Goal: Transaction & Acquisition: Subscribe to service/newsletter

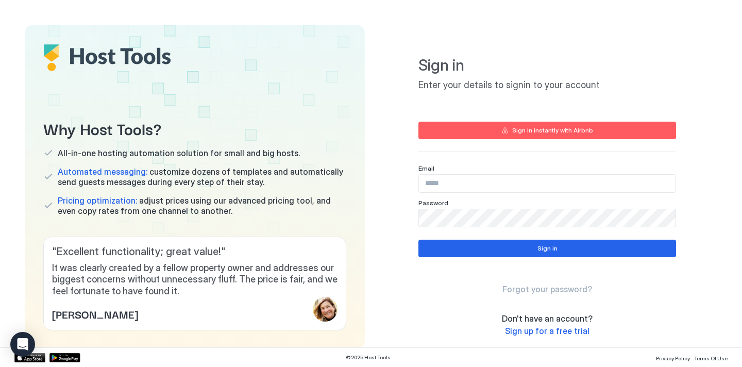
click at [508, 118] on div "Sign in Enter your details to signin to your account Sign in instantly with Air…" at bounding box center [548, 166] width 258 height 258
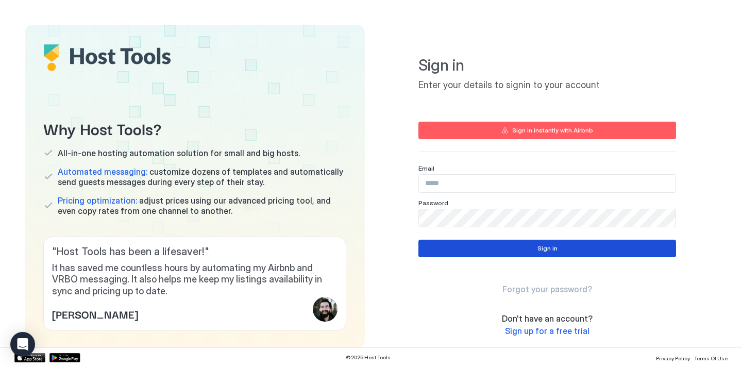
click at [525, 245] on button "Sign in" at bounding box center [548, 249] width 258 height 18
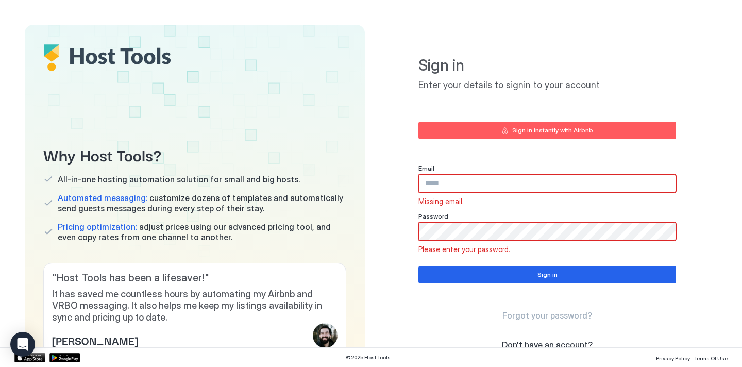
click at [496, 138] on button "Sign in instantly with Airbnb" at bounding box center [548, 131] width 258 height 18
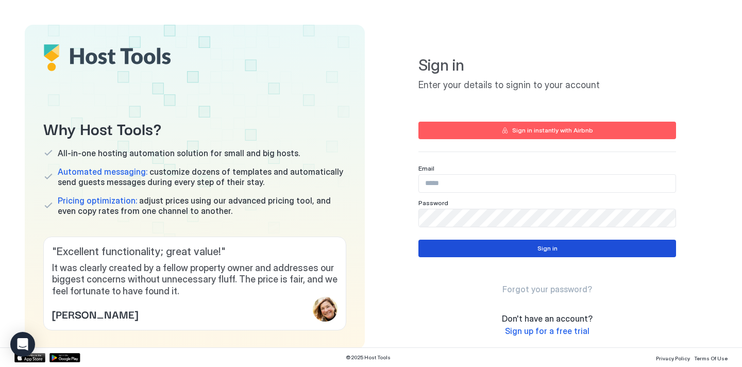
click at [577, 251] on button "Sign in" at bounding box center [548, 249] width 258 height 18
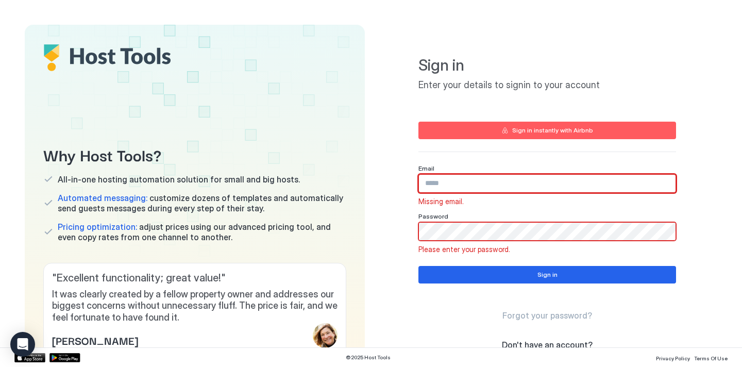
click at [504, 189] on input "Input Field" at bounding box center [547, 184] width 257 height 18
click at [487, 141] on div "Sign in instantly with Airbnb" at bounding box center [548, 137] width 258 height 30
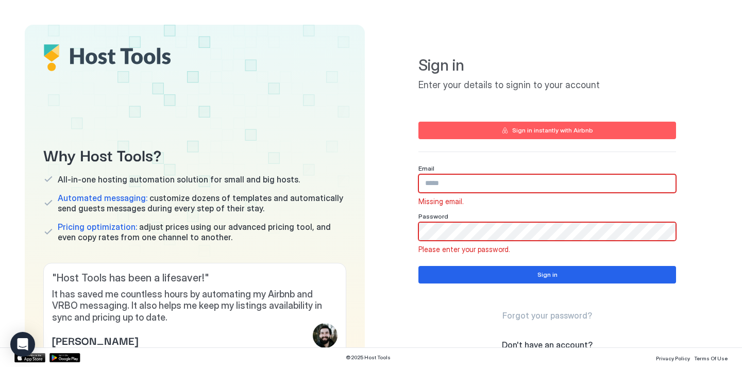
click at [478, 130] on button "Sign in instantly with Airbnb" at bounding box center [548, 131] width 258 height 18
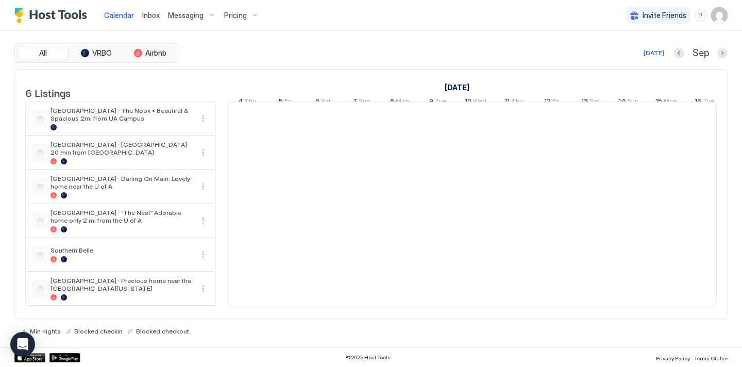
scroll to position [0, 573]
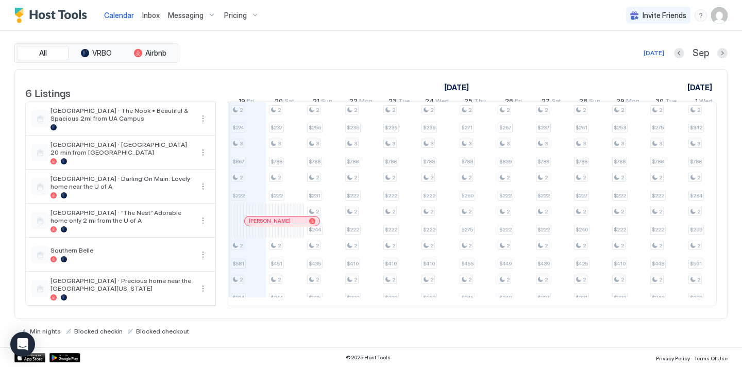
click at [243, 11] on span "Pricing" at bounding box center [235, 15] width 23 height 9
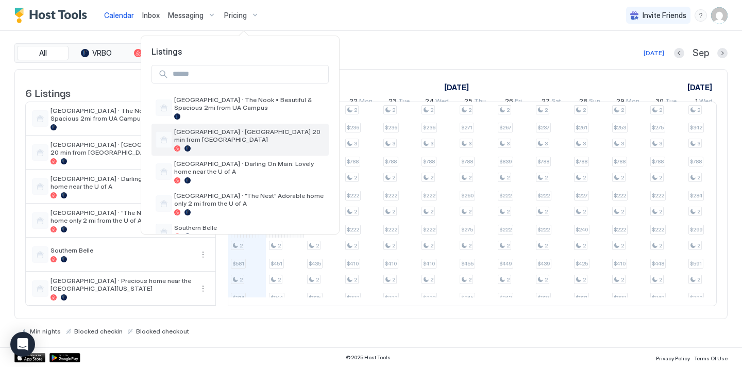
click at [242, 135] on span "Lake House · High Cliff Hideaway Lake Tuscaloosa 20 min from UA" at bounding box center [249, 135] width 151 height 15
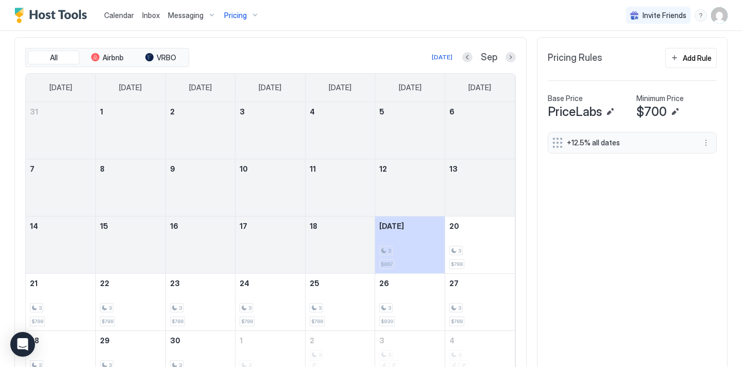
scroll to position [302, 0]
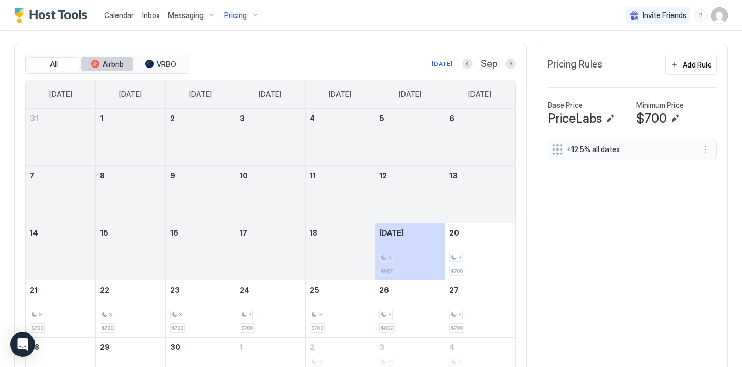
click at [115, 65] on span "Airbnb" at bounding box center [113, 64] width 21 height 9
click at [159, 61] on span "VRBO" at bounding box center [167, 64] width 20 height 9
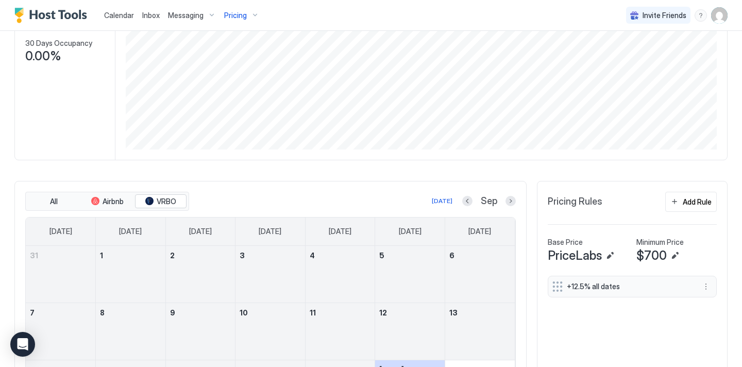
scroll to position [0, 0]
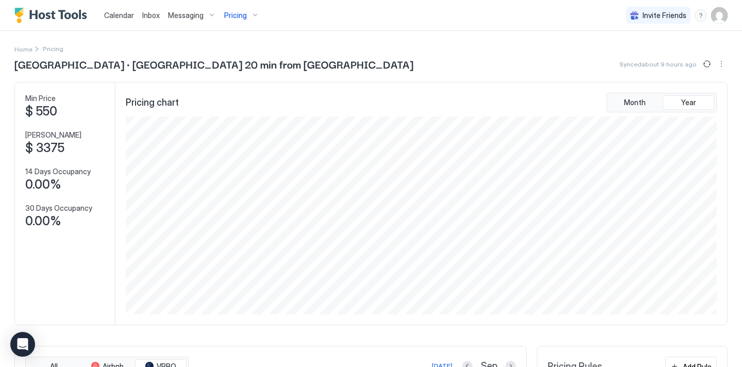
click at [238, 8] on div "Pricing" at bounding box center [241, 16] width 43 height 18
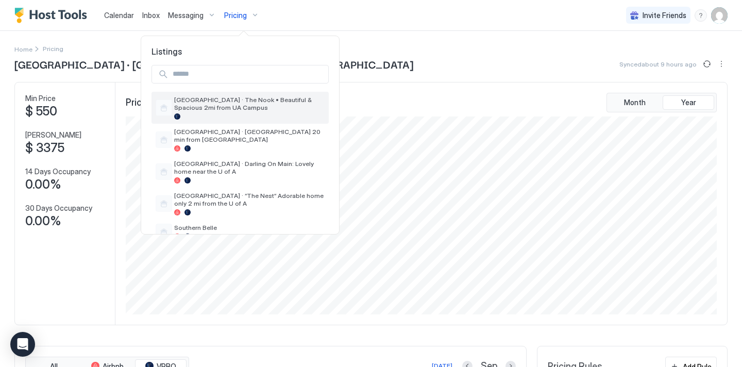
click at [235, 98] on span "Green House · The Nook • Beautiful & Spacious 2mi from UA Campus" at bounding box center [249, 103] width 151 height 15
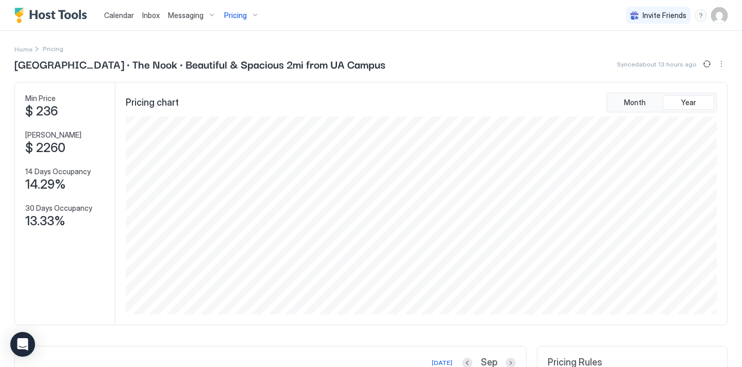
click at [244, 11] on span "Pricing" at bounding box center [235, 15] width 23 height 9
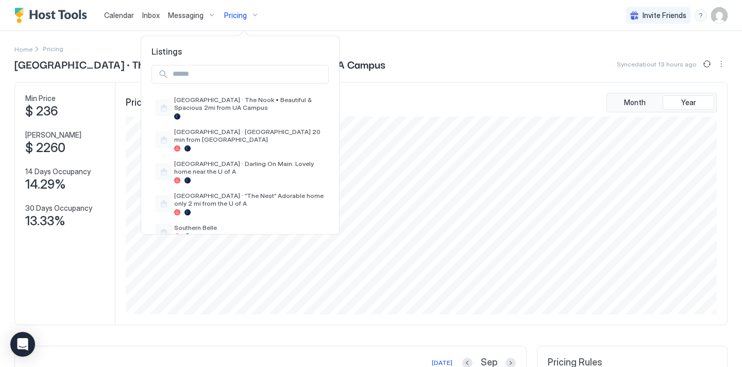
click at [418, 31] on div at bounding box center [371, 183] width 742 height 367
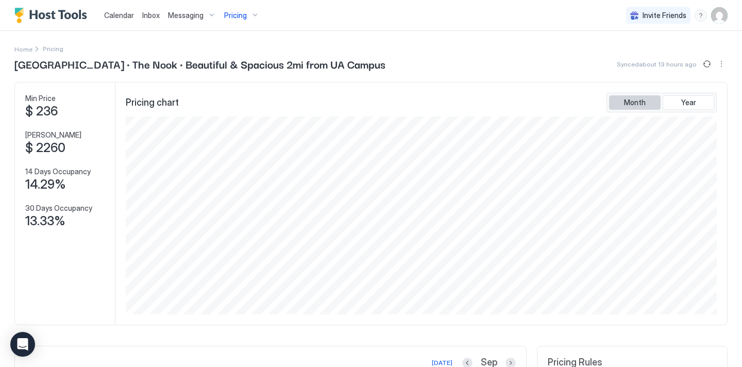
click at [624, 103] on button "Month" at bounding box center [635, 102] width 52 height 14
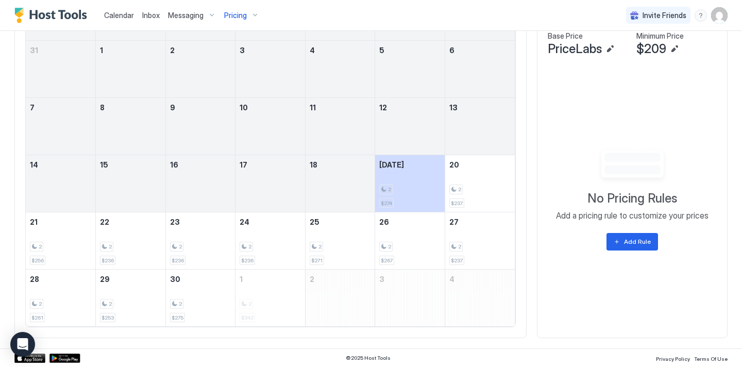
scroll to position [248, 0]
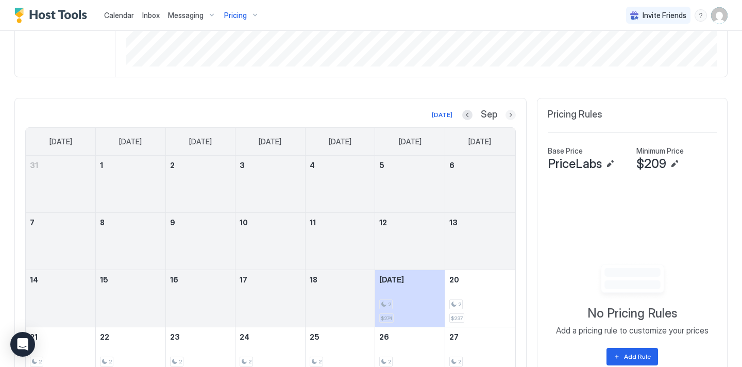
click at [510, 115] on button "Next month" at bounding box center [511, 115] width 10 height 10
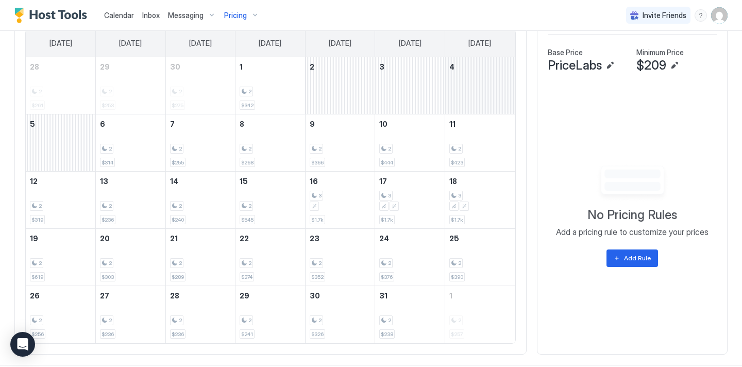
scroll to position [350, 0]
